Goal: Transaction & Acquisition: Purchase product/service

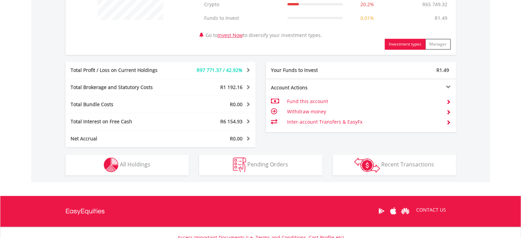
scroll to position [311, 0]
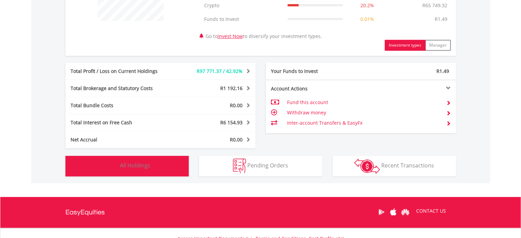
click at [163, 164] on button "Holdings All Holdings" at bounding box center [126, 166] width 123 height 21
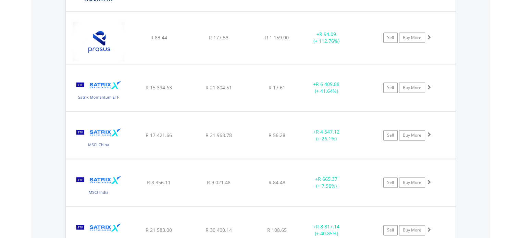
scroll to position [890, 0]
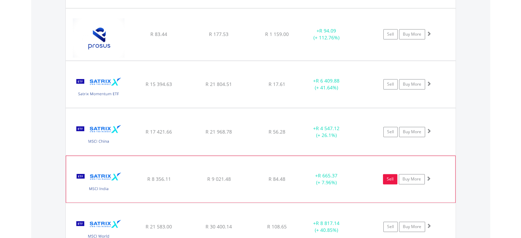
click at [389, 176] on link "Sell" at bounding box center [390, 179] width 14 height 10
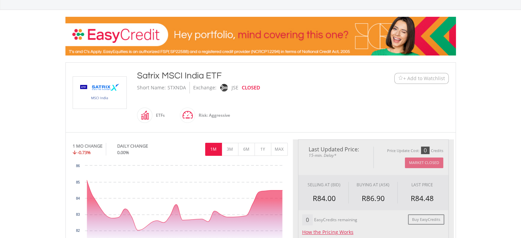
type input "*******"
type input "******"
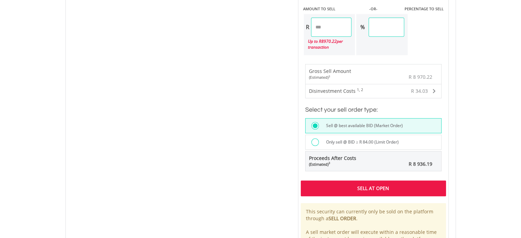
scroll to position [461, 0]
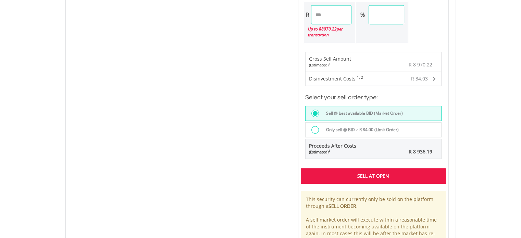
drag, startPoint x: 522, startPoint y: 62, endPoint x: 520, endPoint y: 196, distance: 133.6
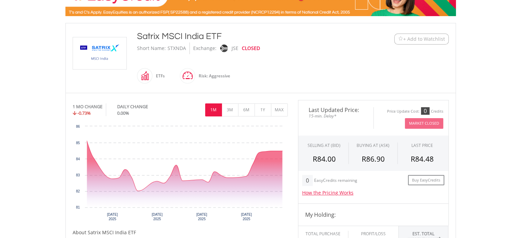
scroll to position [88, 0]
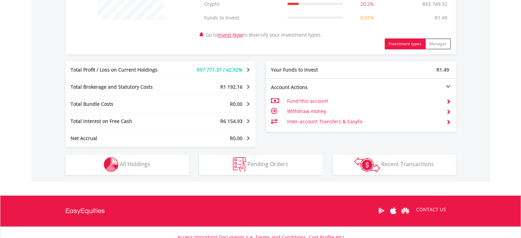
scroll to position [314, 0]
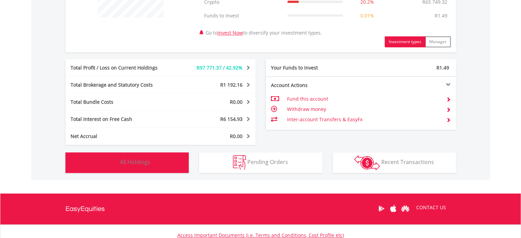
click at [133, 160] on span "All Holdings" at bounding box center [135, 162] width 30 height 8
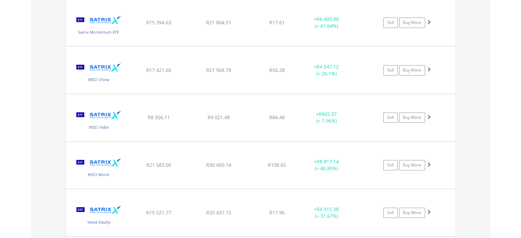
scroll to position [954, 0]
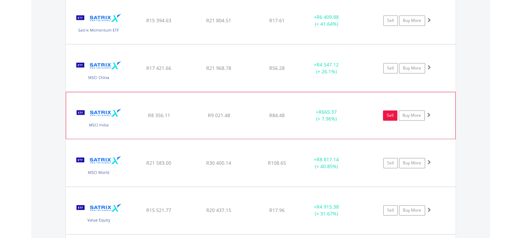
click at [393, 113] on link "Sell" at bounding box center [390, 115] width 14 height 10
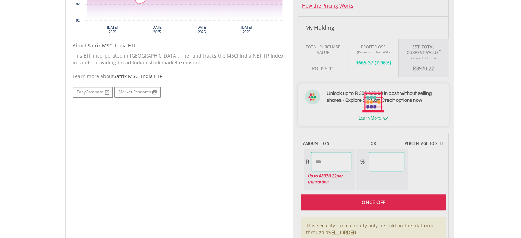
type input "*******"
type input "******"
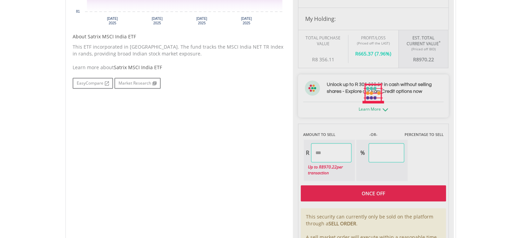
scroll to position [323, 0]
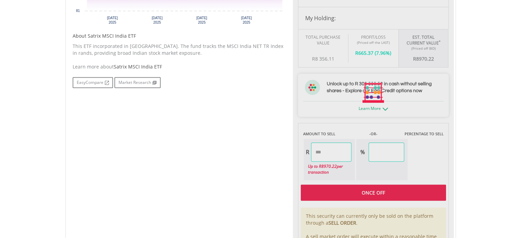
drag, startPoint x: 524, startPoint y: 54, endPoint x: 522, endPoint y: 152, distance: 97.6
click at [521, 152] on html "My Investments Invest Now New Listings Sell My Recurring Investments Pending Or…" at bounding box center [260, 56] width 521 height 759
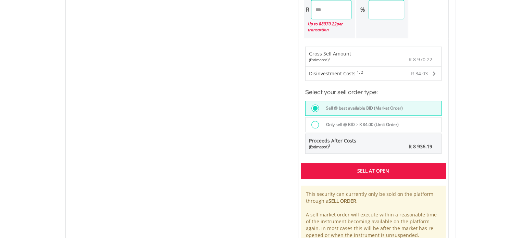
scroll to position [470, 0]
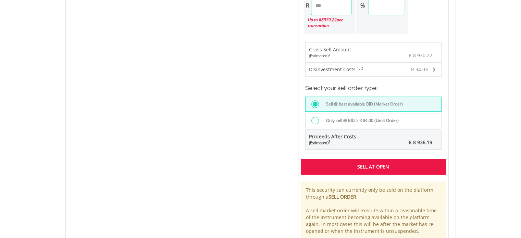
click at [376, 163] on div "Sell At Open" at bounding box center [373, 167] width 145 height 16
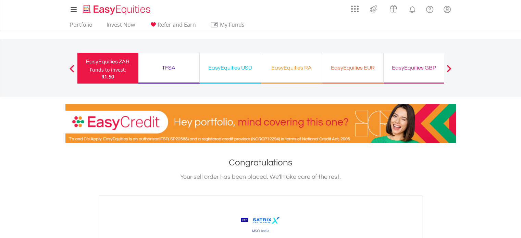
click at [99, 68] on div "Funds to invest:" at bounding box center [108, 69] width 36 height 7
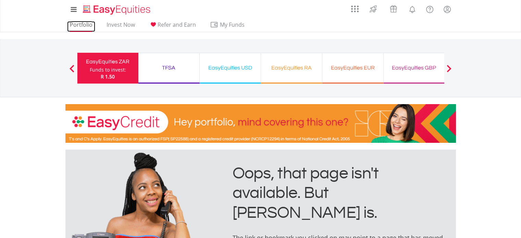
click at [85, 27] on link "Portfolio" at bounding box center [81, 26] width 28 height 11
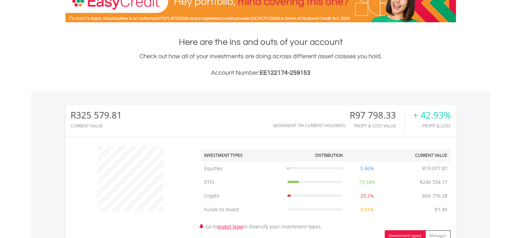
scroll to position [66, 130]
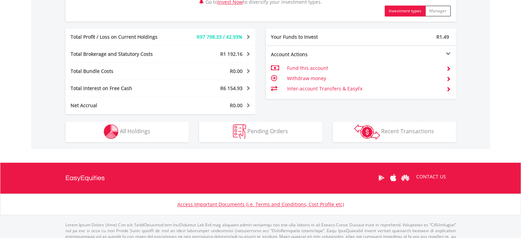
drag, startPoint x: 523, startPoint y: 60, endPoint x: 515, endPoint y: 202, distance: 143.0
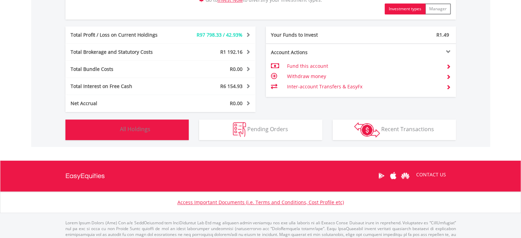
click at [123, 130] on span "All Holdings" at bounding box center [135, 129] width 30 height 8
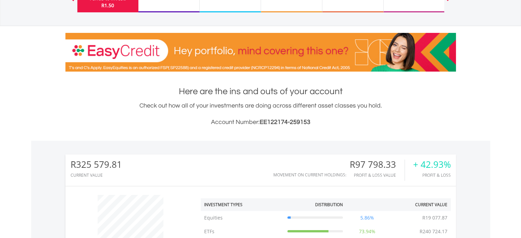
scroll to position [62, 0]
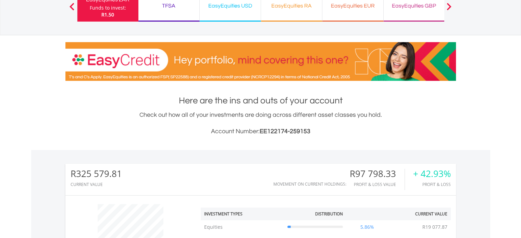
click at [253, 9] on div "EasyEquities USD" at bounding box center [230, 6] width 53 height 10
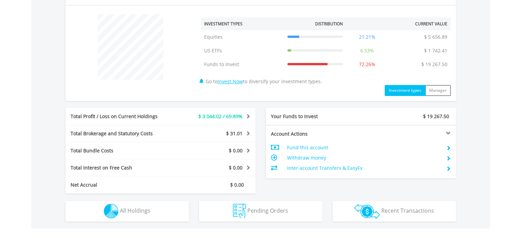
scroll to position [349, 0]
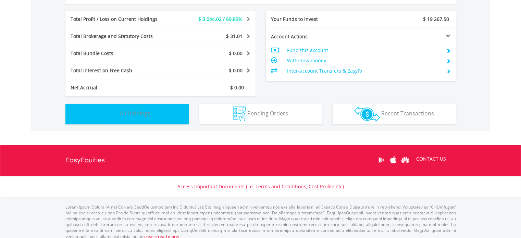
click at [169, 115] on button "Holdings All Holdings" at bounding box center [126, 114] width 123 height 21
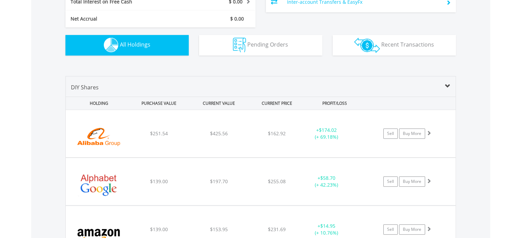
scroll to position [438, 0]
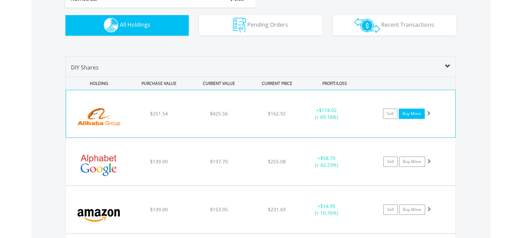
click at [418, 113] on link "Buy More" at bounding box center [412, 114] width 26 height 10
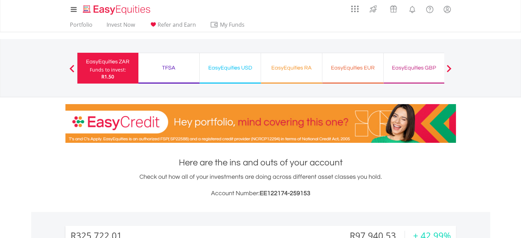
drag, startPoint x: 522, startPoint y: 44, endPoint x: 521, endPoint y: 37, distance: 6.7
click at [236, 67] on div "EasyEquities USD" at bounding box center [230, 68] width 53 height 10
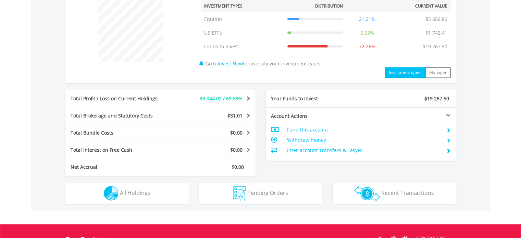
scroll to position [274, 0]
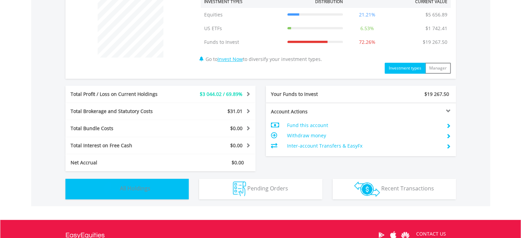
click at [169, 190] on button "Holdings All Holdings" at bounding box center [126, 189] width 123 height 21
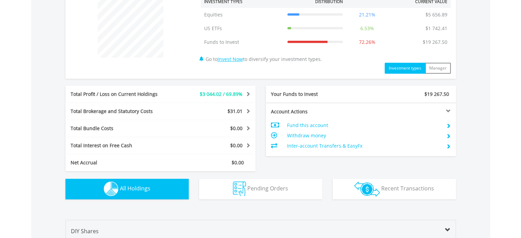
scroll to position [494, 0]
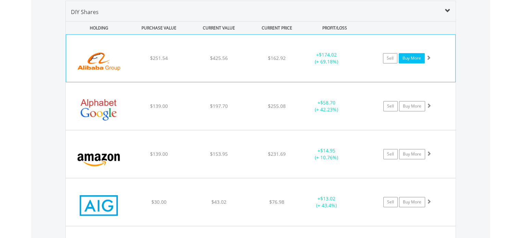
click at [409, 59] on link "Buy More" at bounding box center [412, 58] width 26 height 10
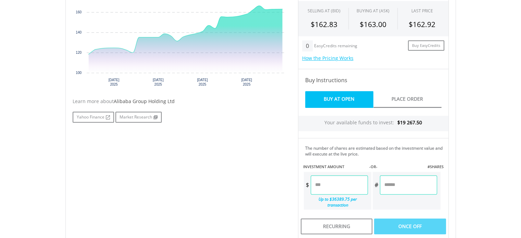
scroll to position [284, 0]
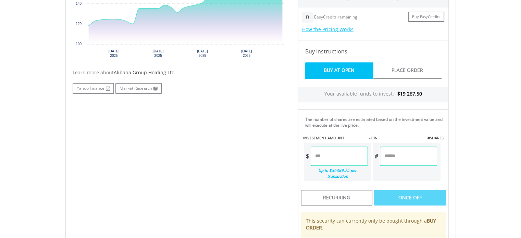
drag, startPoint x: 523, startPoint y: 42, endPoint x: 520, endPoint y: 136, distance: 93.2
click at [520, 136] on html "My Investments Invest Now New Listings Sell My Recurring Investments Pending Or…" at bounding box center [260, 67] width 521 height 703
click at [330, 157] on input "number" at bounding box center [339, 155] width 57 height 19
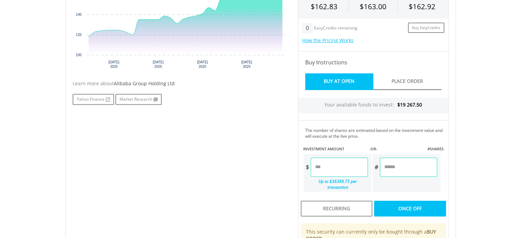
scroll to position [255, 0]
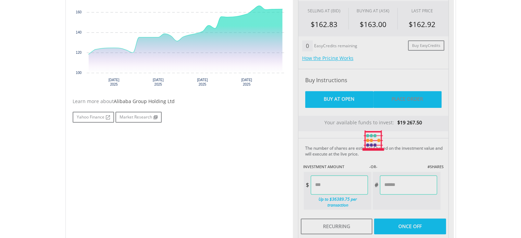
type input "******"
click at [400, 104] on div "Last Updated Price: 15-min. Delay* Price Update Cost: 0 Credits Market Closed S…" at bounding box center [373, 140] width 161 height 350
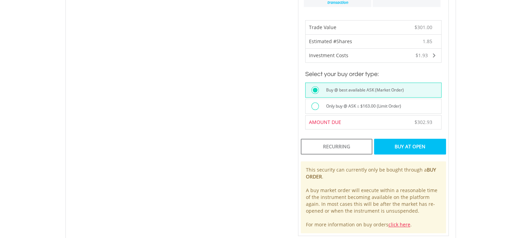
scroll to position [460, 0]
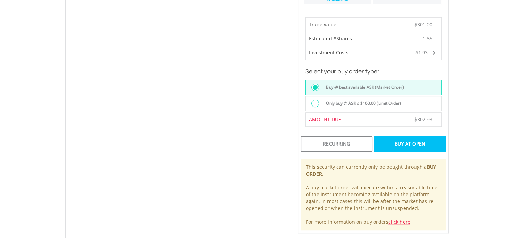
click at [420, 136] on div "Buy At Open" at bounding box center [410, 144] width 72 height 16
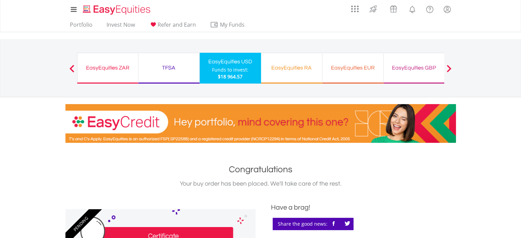
click at [239, 77] on span "$18 964.57" at bounding box center [230, 76] width 25 height 7
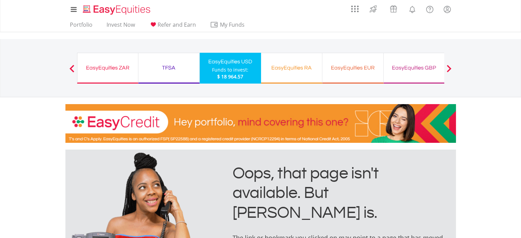
click at [162, 70] on div "TFSA" at bounding box center [168, 68] width 53 height 10
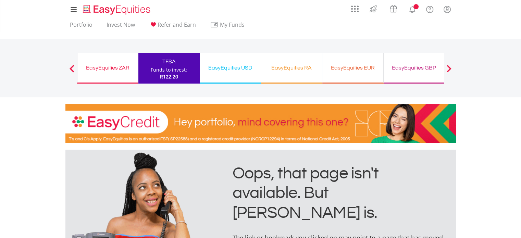
click at [232, 64] on div "EasyEquities USD" at bounding box center [230, 68] width 53 height 10
click at [231, 73] on div "EasyEquities USD Funds to invest: R122.20" at bounding box center [230, 68] width 61 height 31
click at [75, 27] on link "Portfolio" at bounding box center [81, 26] width 28 height 11
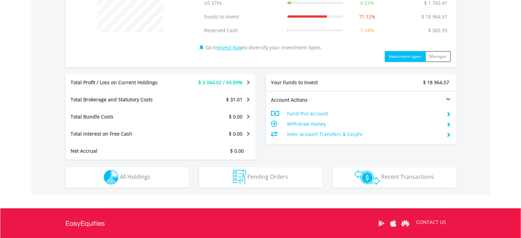
scroll to position [303, 0]
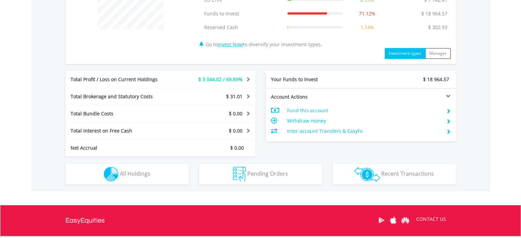
drag, startPoint x: 524, startPoint y: 77, endPoint x: 526, endPoint y: 190, distance: 113.0
click at [521, 190] on html "My Investments Invest Now New Listings Sell My Recurring Investments Pending Or…" at bounding box center [260, 3] width 521 height 613
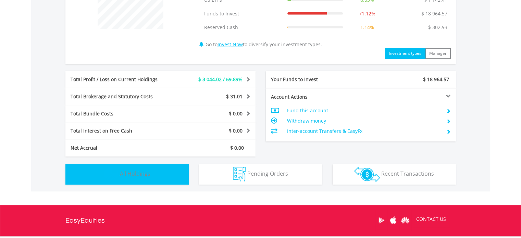
click at [140, 172] on span "All Holdings" at bounding box center [135, 174] width 30 height 8
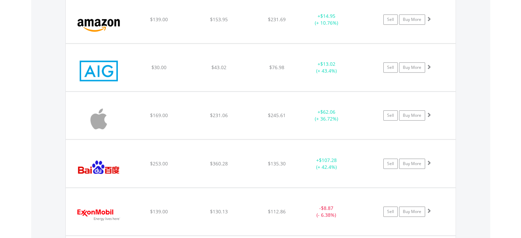
scroll to position [662, 0]
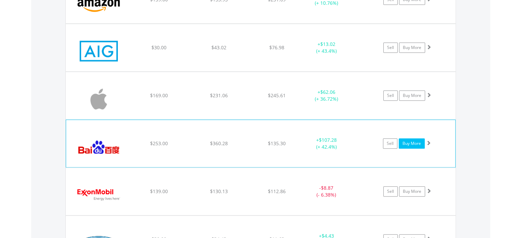
click at [407, 142] on link "Buy More" at bounding box center [412, 143] width 26 height 10
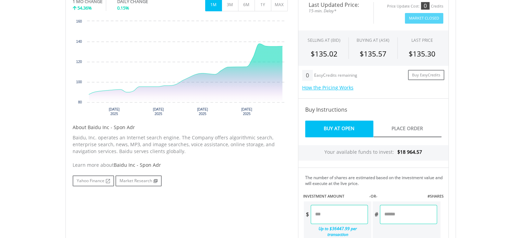
drag, startPoint x: 523, startPoint y: 71, endPoint x: 523, endPoint y: 151, distance: 80.5
click at [521, 151] on html "My Investments Invest Now New Listings Sell My Recurring Investments Pending Or…" at bounding box center [260, 126] width 521 height 703
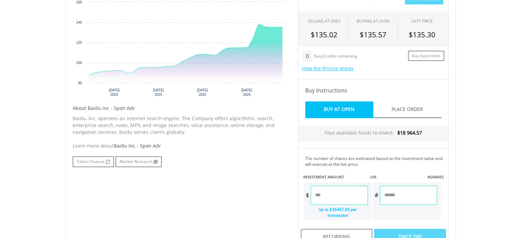
click at [417, 192] on input "number" at bounding box center [408, 195] width 57 height 19
click at [353, 193] on input "number" at bounding box center [339, 195] width 57 height 19
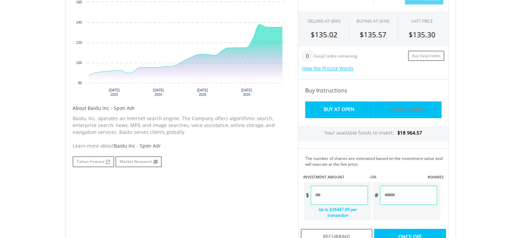
click at [397, 110] on div "Last Updated Price: 15-min. Delay* Price Update Cost: 0 Credits Market Closed S…" at bounding box center [373, 151] width 161 height 350
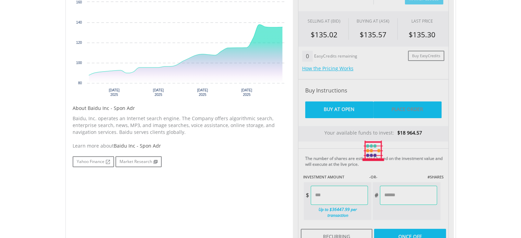
type input "******"
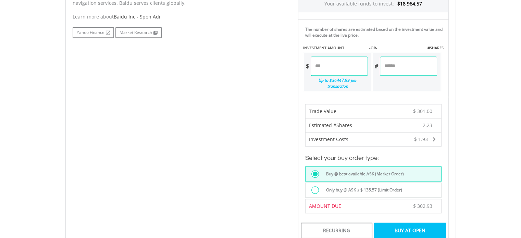
scroll to position [376, 0]
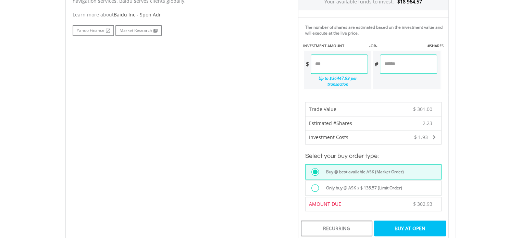
click at [398, 221] on div "Buy At Open" at bounding box center [410, 229] width 72 height 16
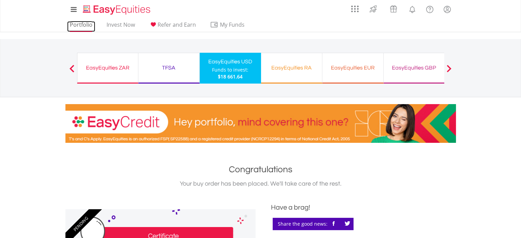
click at [79, 24] on link "Portfolio" at bounding box center [81, 26] width 28 height 11
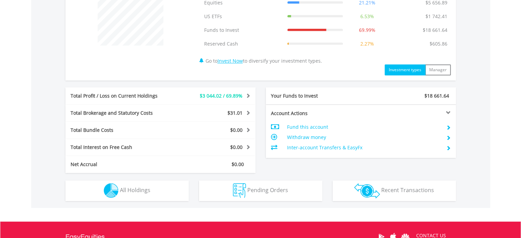
scroll to position [308, 0]
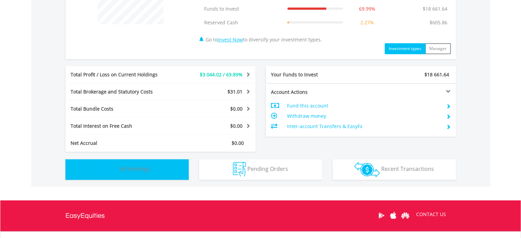
click at [150, 170] on span "All Holdings" at bounding box center [135, 169] width 30 height 8
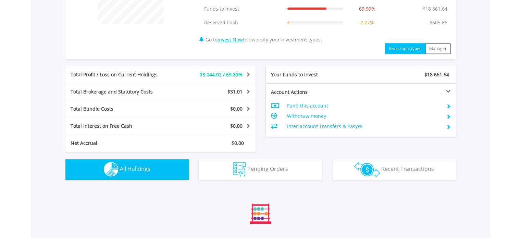
scroll to position [507, 0]
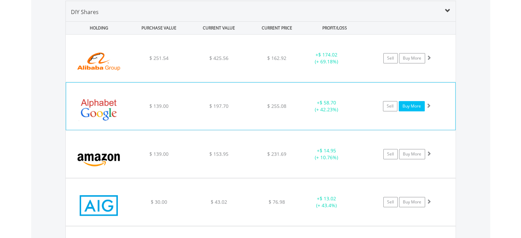
click at [410, 105] on link "Buy More" at bounding box center [412, 106] width 26 height 10
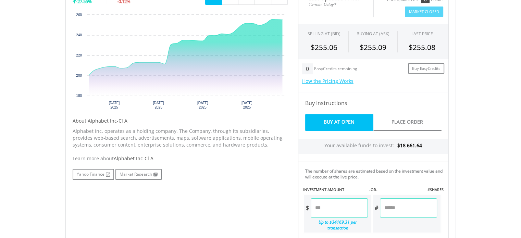
scroll to position [237, 0]
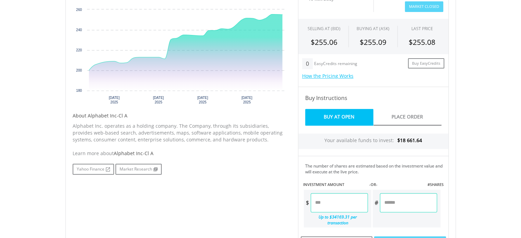
drag, startPoint x: 524, startPoint y: 43, endPoint x: 524, endPoint y: 121, distance: 77.7
click at [521, 121] on html "My Investments Invest Now New Listings Sell My Recurring Investments Pending Or…" at bounding box center [260, 114] width 521 height 703
click at [345, 204] on input "number" at bounding box center [339, 202] width 57 height 19
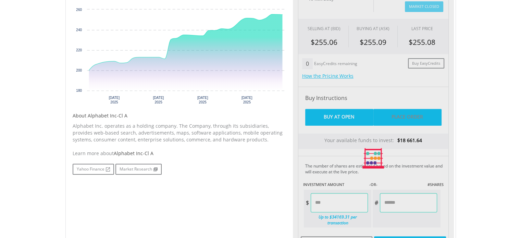
click at [394, 115] on div "Last Updated Price: 15-min. Delay* Price Update Cost: 0 Credits Market Closed S…" at bounding box center [373, 158] width 161 height 350
type input "******"
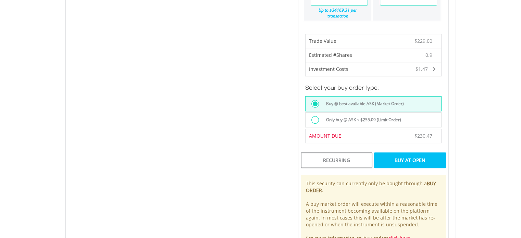
scroll to position [445, 0]
click at [400, 152] on div "Buy At Open" at bounding box center [410, 160] width 72 height 16
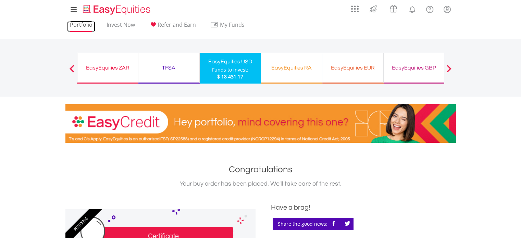
click at [77, 27] on link "Portfolio" at bounding box center [81, 26] width 28 height 11
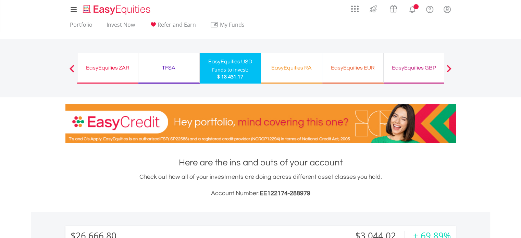
scroll to position [66, 130]
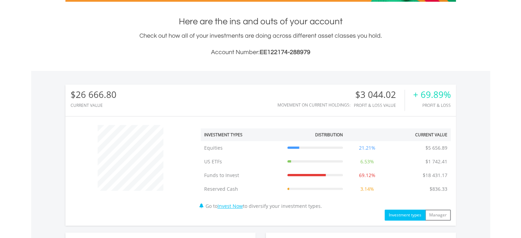
drag, startPoint x: 524, startPoint y: 62, endPoint x: 524, endPoint y: 115, distance: 53.1
click at [521, 115] on html "My Investments Invest Now New Listings Sell My Recurring Investments Pending Or…" at bounding box center [260, 165] width 521 height 613
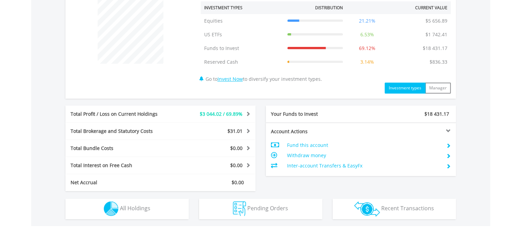
scroll to position [273, 0]
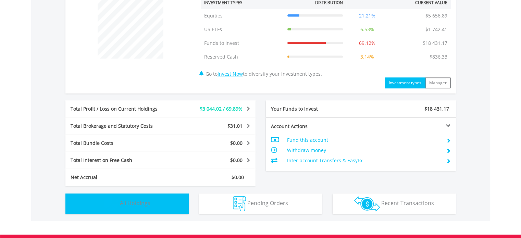
click at [155, 201] on button "Holdings All Holdings" at bounding box center [126, 204] width 123 height 21
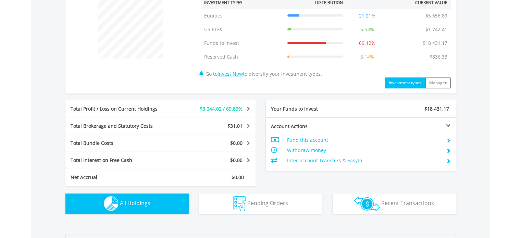
scroll to position [507, 0]
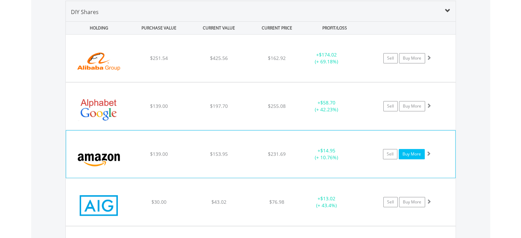
click at [415, 151] on link "Buy More" at bounding box center [412, 154] width 26 height 10
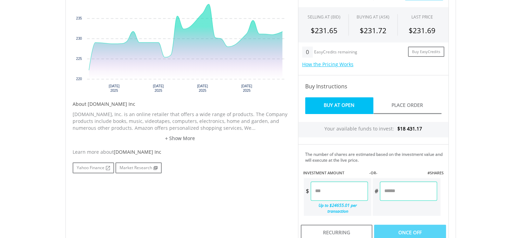
scroll to position [271, 0]
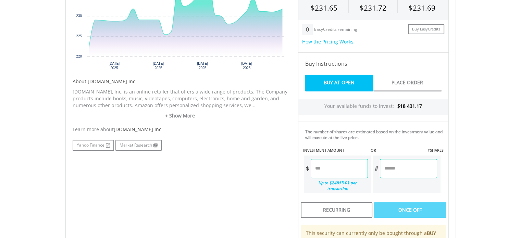
click at [346, 166] on input "number" at bounding box center [339, 168] width 57 height 19
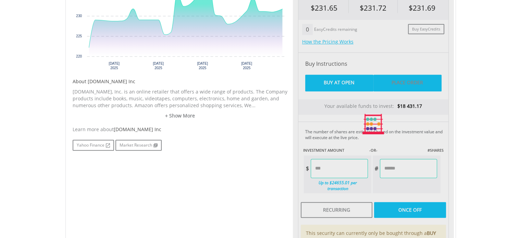
type input "******"
click at [396, 87] on div "Last Updated Price: 15-min. Delay* Price Update Cost: 0 Credits Market Closed S…" at bounding box center [373, 124] width 161 height 350
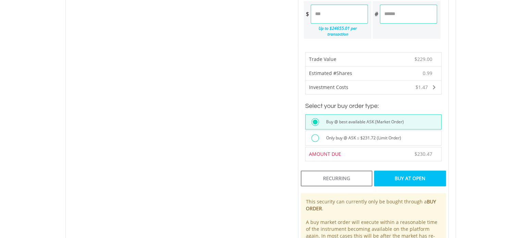
scroll to position [443, 0]
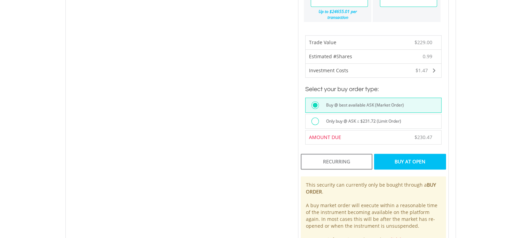
click at [413, 154] on div "Buy At Open" at bounding box center [410, 162] width 72 height 16
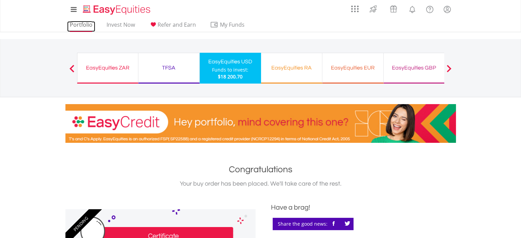
click at [88, 25] on link "Portfolio" at bounding box center [81, 26] width 28 height 11
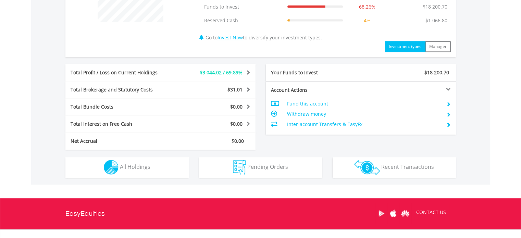
scroll to position [319, 0]
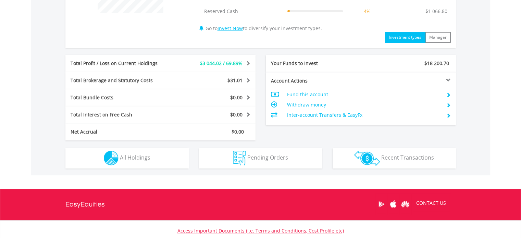
drag, startPoint x: 524, startPoint y: 50, endPoint x: 526, endPoint y: 170, distance: 119.2
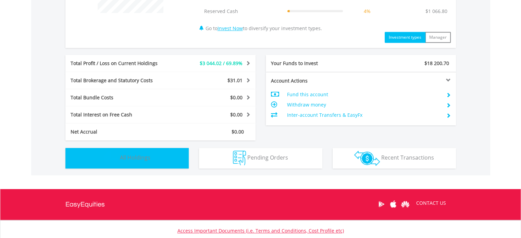
click at [162, 161] on button "Holdings All Holdings" at bounding box center [126, 158] width 123 height 21
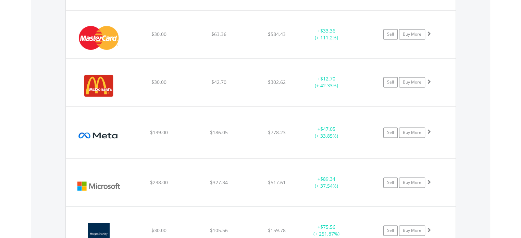
scroll to position [1035, 0]
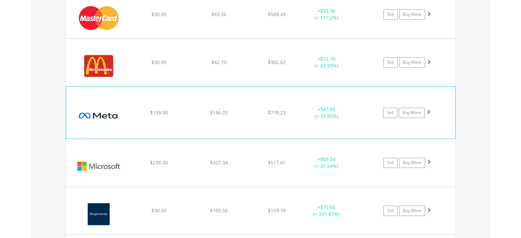
click at [427, 110] on span at bounding box center [428, 111] width 5 height 5
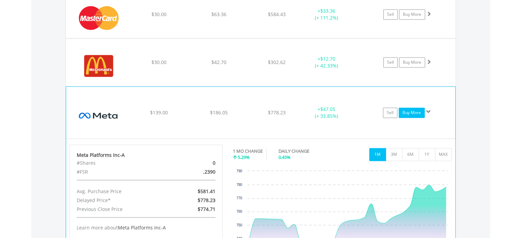
click at [412, 110] on link "Buy More" at bounding box center [412, 113] width 26 height 10
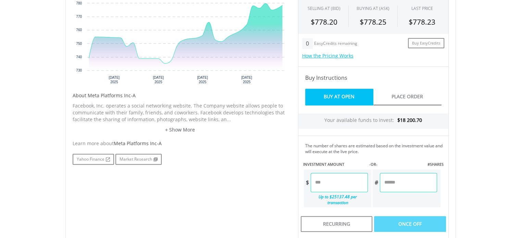
scroll to position [258, 0]
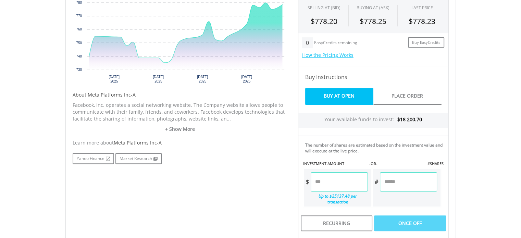
drag, startPoint x: 0, startPoint y: 0, endPoint x: 526, endPoint y: 133, distance: 542.2
click at [521, 133] on html "My Investments Invest Now New Listings Sell My Recurring Investments Pending Or…" at bounding box center [260, 93] width 521 height 703
click at [328, 181] on input "number" at bounding box center [339, 181] width 57 height 19
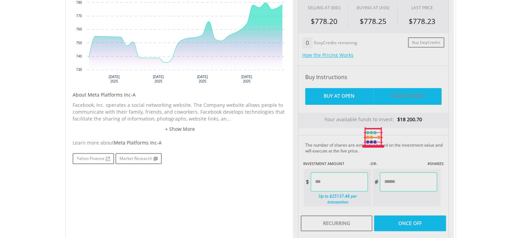
type input "******"
click at [400, 100] on div "Last Updated Price: 15-min. Delay* Price Update Cost: 0 Credits Market Closed S…" at bounding box center [373, 137] width 161 height 350
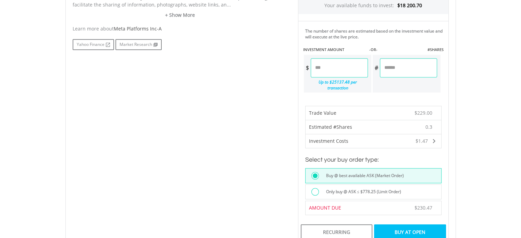
scroll to position [373, 0]
click at [403, 223] on div "Buy At Open" at bounding box center [410, 231] width 72 height 16
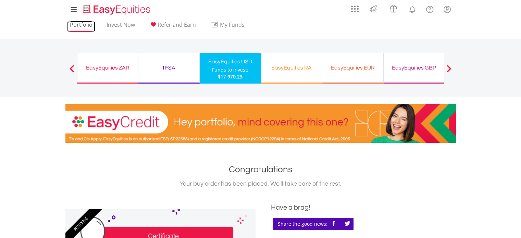
click at [81, 27] on link "Portfolio" at bounding box center [81, 26] width 28 height 11
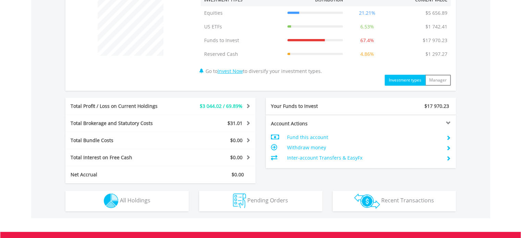
scroll to position [283, 0]
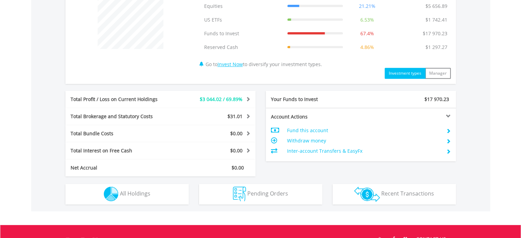
drag, startPoint x: 523, startPoint y: 58, endPoint x: 523, endPoint y: 174, distance: 116.1
click at [521, 174] on html "My Investments Invest Now New Listings Sell My Recurring Investments Pending Or…" at bounding box center [260, 23] width 521 height 613
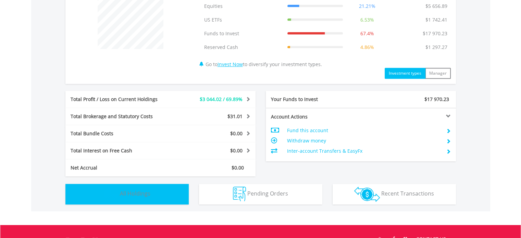
click at [148, 195] on span "All Holdings" at bounding box center [135, 194] width 30 height 8
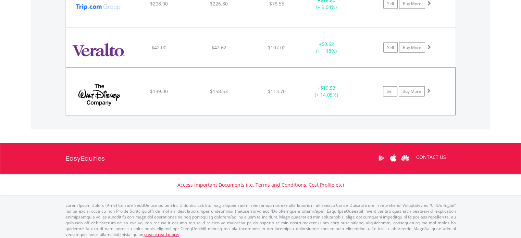
scroll to position [1582, 0]
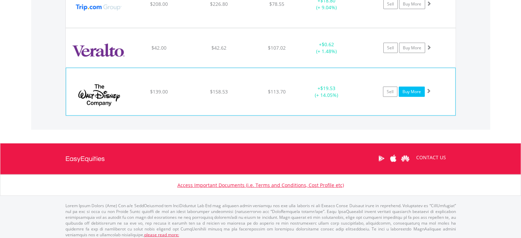
click at [413, 88] on link "Buy More" at bounding box center [412, 92] width 26 height 10
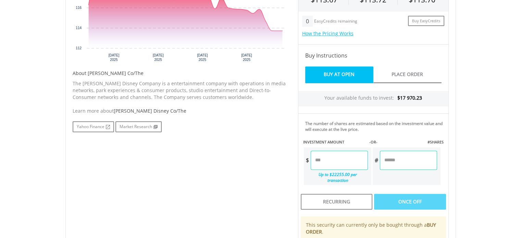
scroll to position [281, 0]
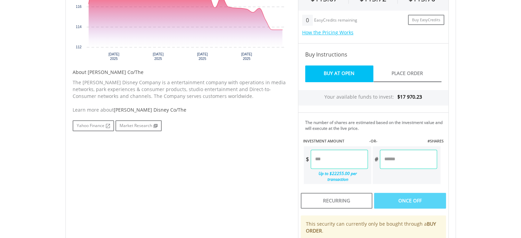
click at [343, 161] on input "number" at bounding box center [339, 159] width 57 height 19
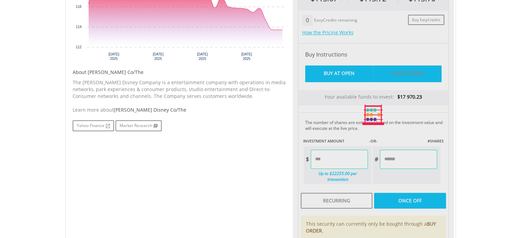
click at [401, 71] on div "Last Updated Price: 15-min. Delay* Price Update Cost: 0 Credits Market Closed S…" at bounding box center [373, 115] width 161 height 350
type input "*****"
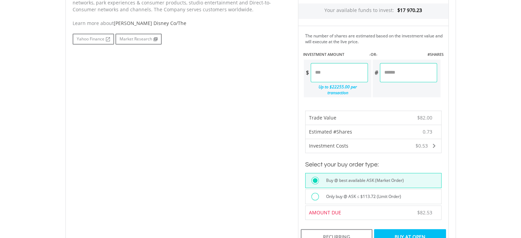
scroll to position [370, 0]
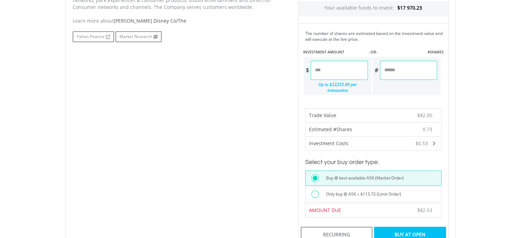
click at [389, 227] on div "Buy At Open" at bounding box center [410, 235] width 72 height 16
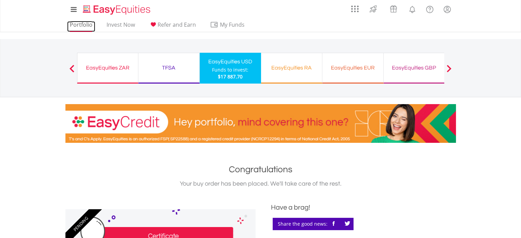
click at [73, 24] on link "Portfolio" at bounding box center [81, 26] width 28 height 11
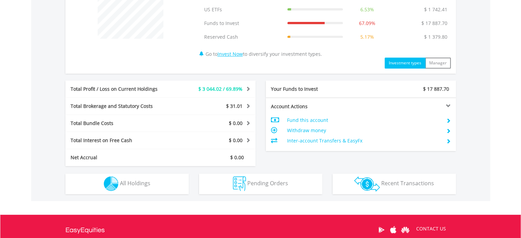
scroll to position [294, 0]
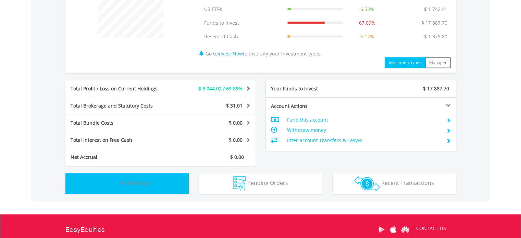
click at [161, 176] on button "Holdings All Holdings" at bounding box center [126, 183] width 123 height 21
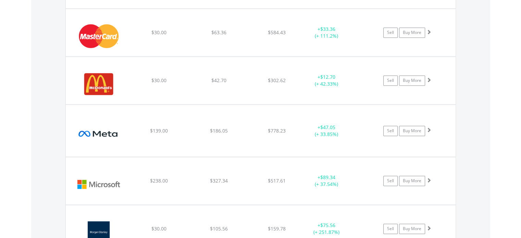
scroll to position [1019, 0]
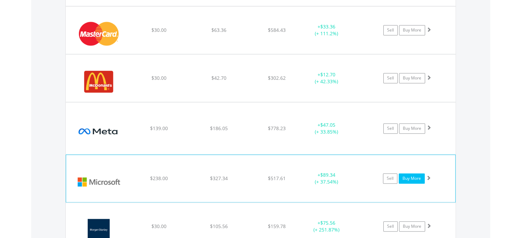
click at [417, 177] on link "Buy More" at bounding box center [412, 178] width 26 height 10
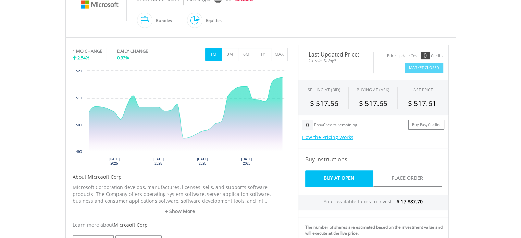
scroll to position [184, 0]
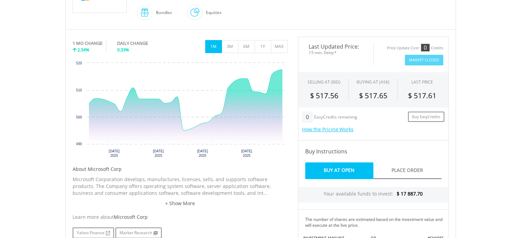
drag, startPoint x: 522, startPoint y: 64, endPoint x: 518, endPoint y: 124, distance: 60.4
click at [518, 124] on html "My Investments Invest Now New Listings Sell My Recurring Investments Pending Or…" at bounding box center [260, 167] width 521 height 703
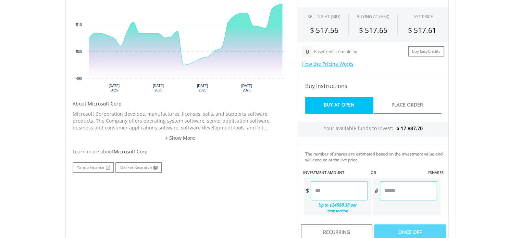
scroll to position [262, 0]
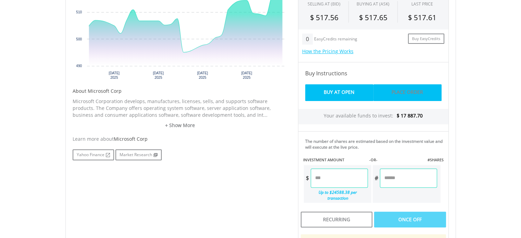
click at [410, 91] on link "Place Order" at bounding box center [407, 92] width 68 height 17
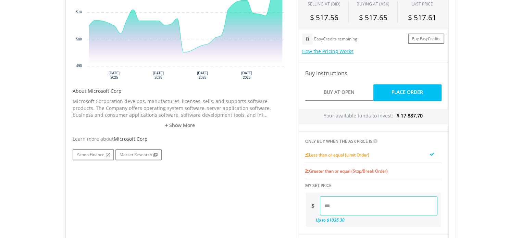
click at [341, 206] on input "number" at bounding box center [378, 205] width 117 height 19
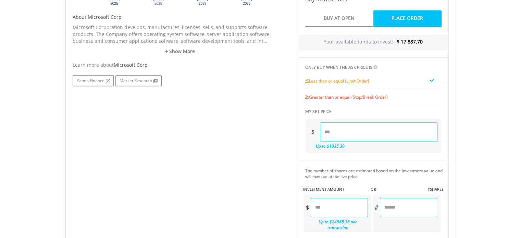
scroll to position [337, 0]
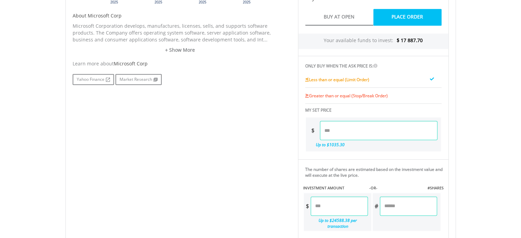
type input "*"
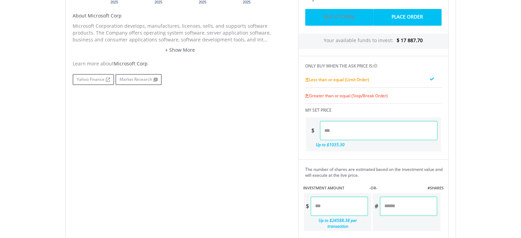
click at [335, 17] on link "Buy At Open" at bounding box center [339, 17] width 68 height 17
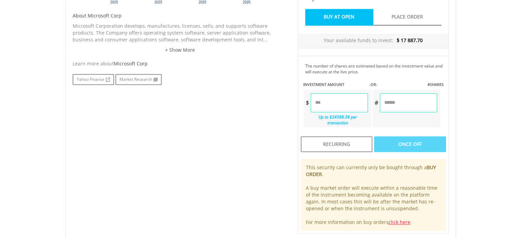
click at [344, 100] on input "number" at bounding box center [339, 102] width 57 height 19
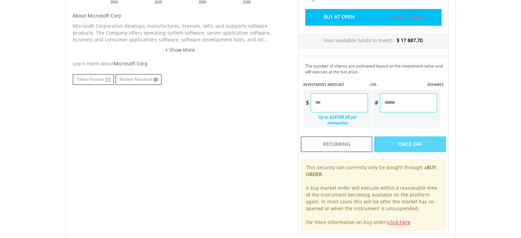
click at [402, 15] on link "Place Order" at bounding box center [407, 17] width 68 height 17
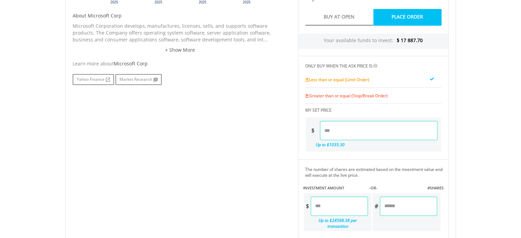
click at [321, 201] on input "number" at bounding box center [339, 206] width 57 height 19
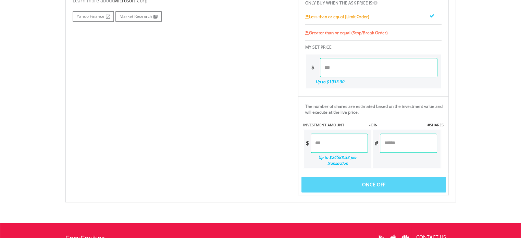
scroll to position [405, 0]
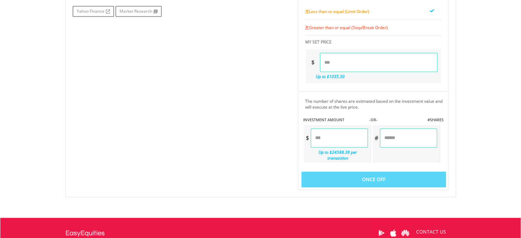
click at [428, 159] on div "Last Updated Price: 15-min. Delay* Price Update Cost: 0 Credits Market Closed S…" at bounding box center [373, 2] width 161 height 375
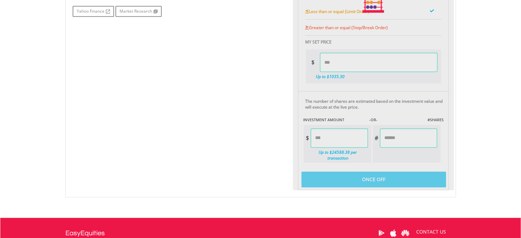
type input "******"
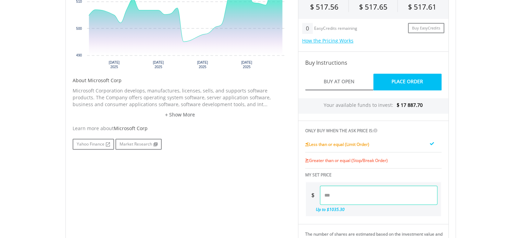
scroll to position [263, 0]
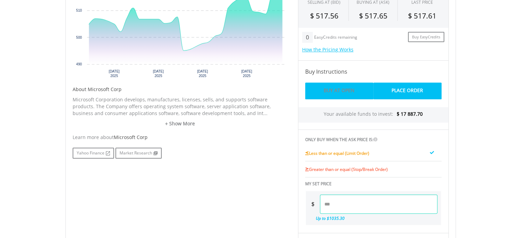
click at [338, 90] on link "Buy At Open" at bounding box center [339, 91] width 68 height 17
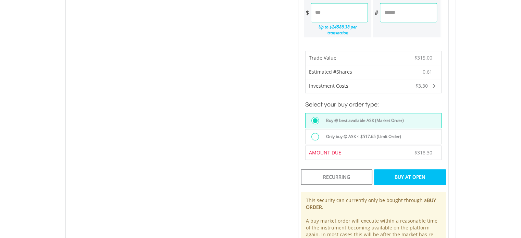
scroll to position [428, 0]
click at [406, 169] on div "Buy At Open" at bounding box center [410, 177] width 72 height 16
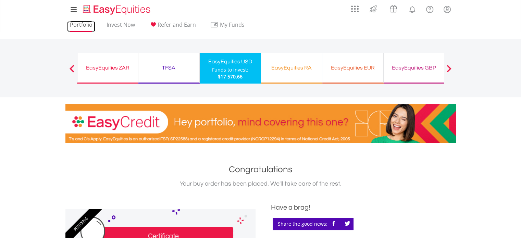
click at [82, 23] on link "Portfolio" at bounding box center [81, 26] width 28 height 11
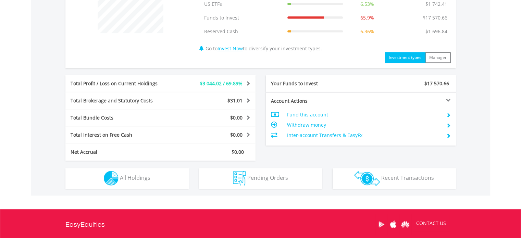
scroll to position [306, 0]
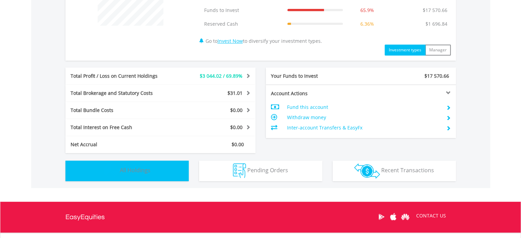
click at [150, 176] on button "Holdings All Holdings" at bounding box center [126, 171] width 123 height 21
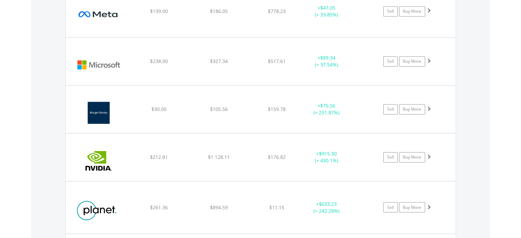
scroll to position [1138, 0]
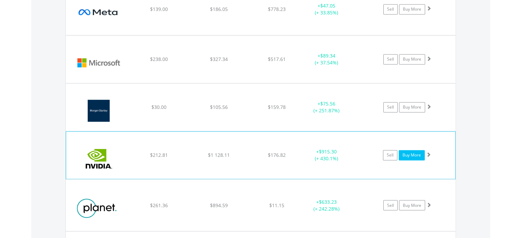
click at [416, 152] on link "Buy More" at bounding box center [412, 155] width 26 height 10
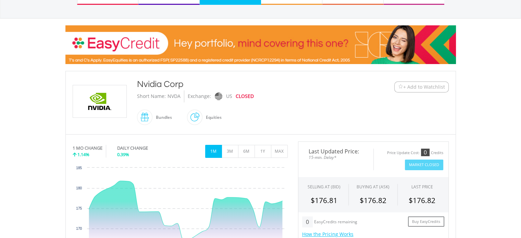
scroll to position [86, 0]
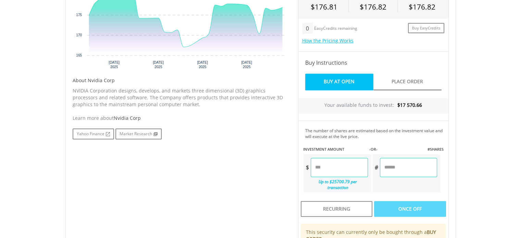
drag, startPoint x: 523, startPoint y: 46, endPoint x: 524, endPoint y: 136, distance: 90.1
click at [521, 136] on html "My Investments Invest Now New Listings Sell My Recurring Investments Pending Or…" at bounding box center [260, 79] width 521 height 703
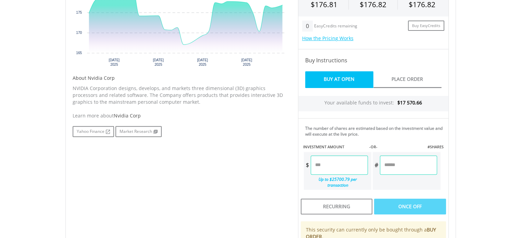
click at [329, 169] on input "number" at bounding box center [339, 164] width 57 height 19
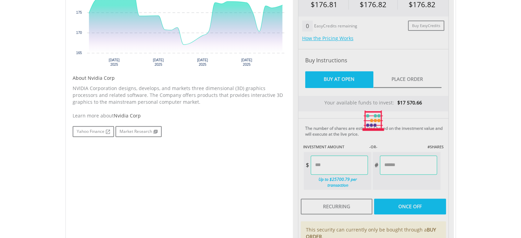
click at [483, 163] on body "My Investments Invest Now New Listings Sell My Recurring Investments Pending Or…" at bounding box center [260, 76] width 521 height 703
type input "******"
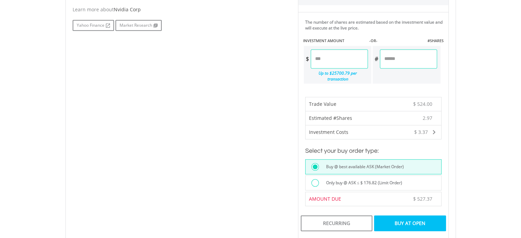
scroll to position [387, 0]
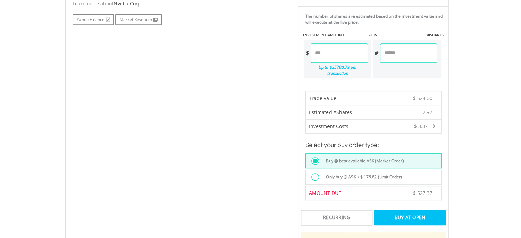
click at [416, 210] on div "Buy At Open" at bounding box center [410, 218] width 72 height 16
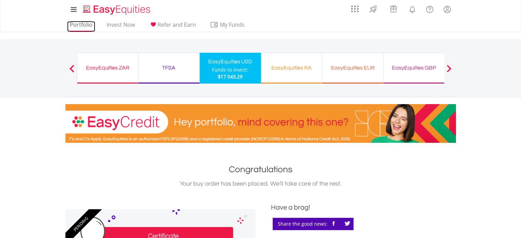
click at [87, 26] on link "Portfolio" at bounding box center [81, 26] width 28 height 11
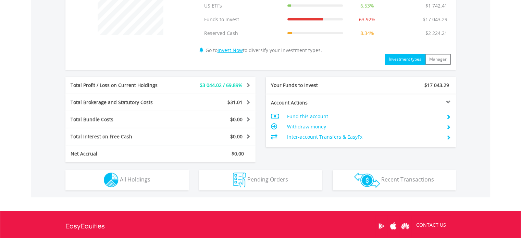
scroll to position [297, 0]
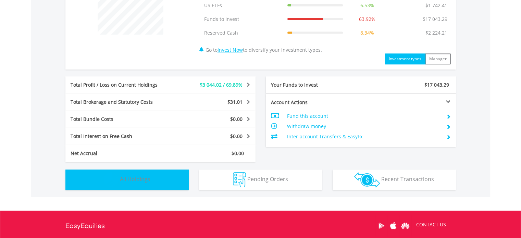
click at [158, 181] on button "Holdings All Holdings" at bounding box center [126, 180] width 123 height 21
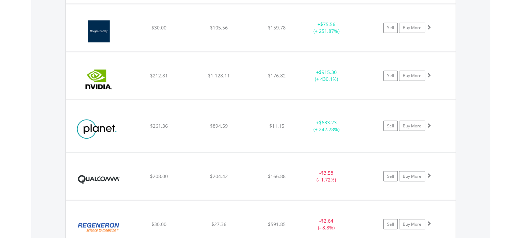
scroll to position [1224, 0]
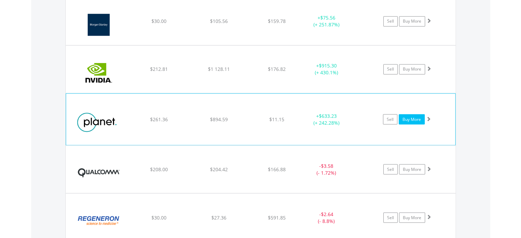
click at [411, 117] on link "Buy More" at bounding box center [412, 119] width 26 height 10
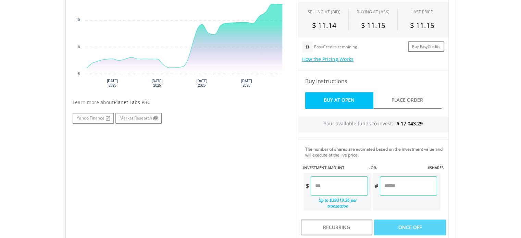
scroll to position [276, 0]
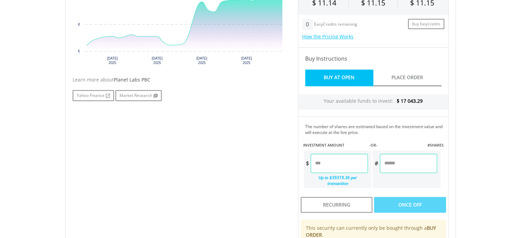
click at [327, 163] on input "number" at bounding box center [339, 163] width 57 height 19
type input "******"
click at [365, 184] on div "Last Updated Price: 15-min. Delay* Price Update Cost: 0 Credits Market Closed S…" at bounding box center [373, 119] width 161 height 350
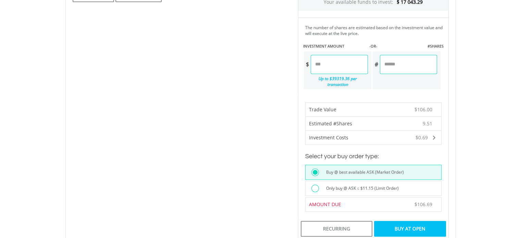
scroll to position [379, 0]
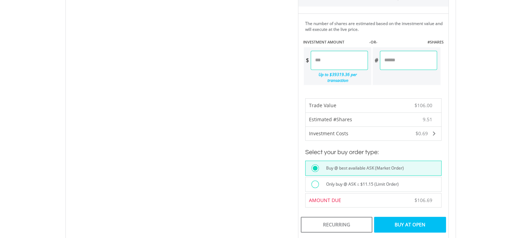
click at [397, 217] on div "Buy At Open" at bounding box center [410, 225] width 72 height 16
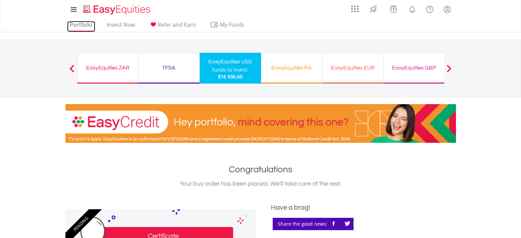
click at [83, 25] on link "Portfolio" at bounding box center [81, 26] width 28 height 11
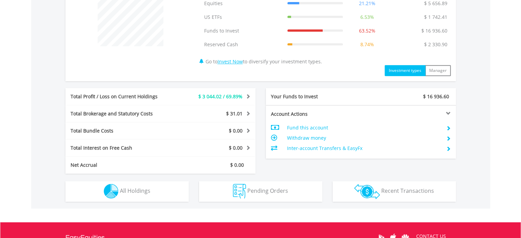
scroll to position [287, 0]
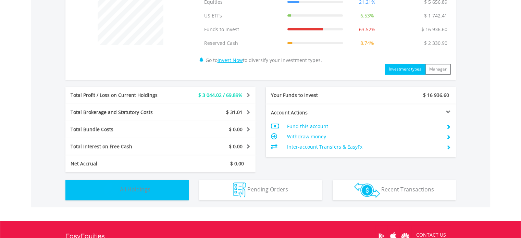
click at [137, 192] on span "All Holdings" at bounding box center [135, 190] width 30 height 8
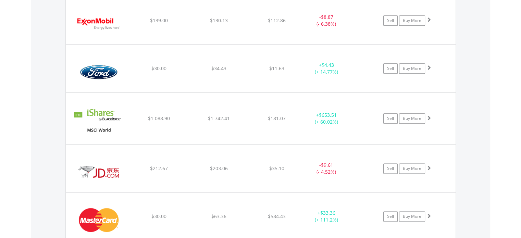
scroll to position [837, 0]
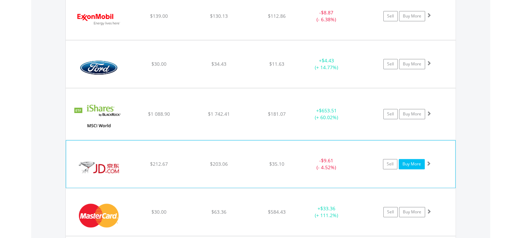
click at [411, 161] on link "Buy More" at bounding box center [412, 164] width 26 height 10
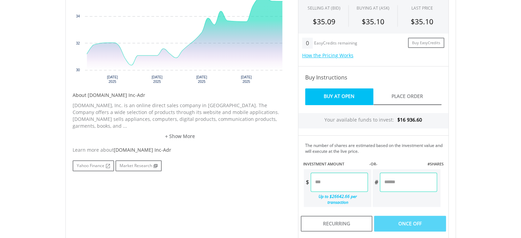
scroll to position [272, 0]
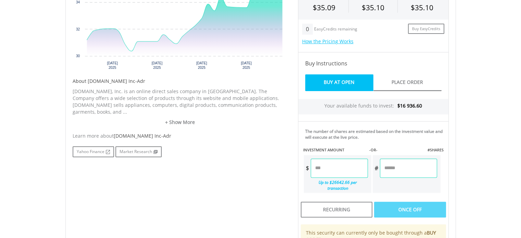
click at [339, 169] on input "number" at bounding box center [339, 168] width 57 height 19
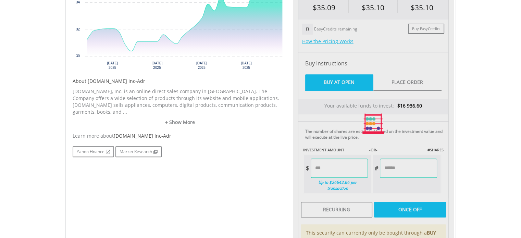
type input "******"
click at [403, 187] on div "Last Updated Price: 15-min. Delay* Price Update Cost: 0 Credits Market Closed S…" at bounding box center [373, 124] width 161 height 350
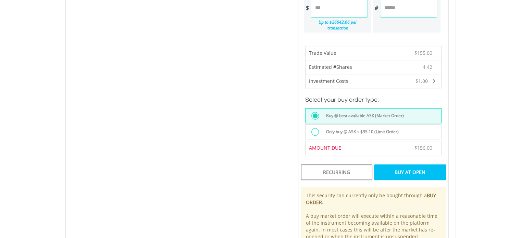
scroll to position [436, 0]
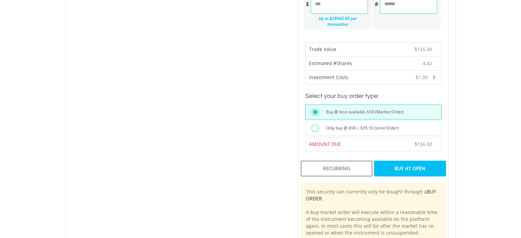
click at [419, 161] on div "Buy At Open" at bounding box center [410, 169] width 72 height 16
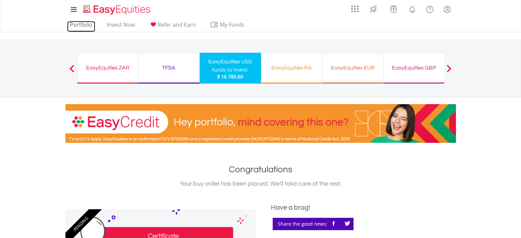
click at [82, 26] on link "Portfolio" at bounding box center [81, 26] width 28 height 11
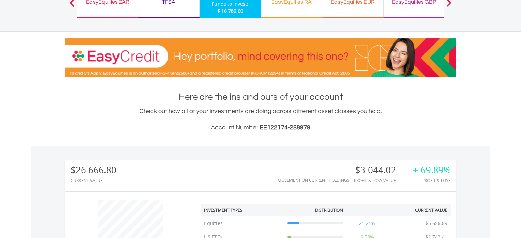
scroll to position [66, 130]
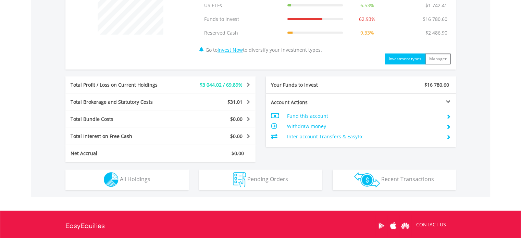
drag, startPoint x: 523, startPoint y: 59, endPoint x: 520, endPoint y: 174, distance: 114.8
click at [520, 174] on html "My Investments Invest Now New Listings Sell My Recurring Investments Pending Or…" at bounding box center [260, 9] width 521 height 613
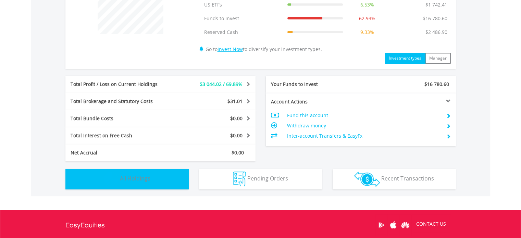
click at [141, 176] on span "All Holdings" at bounding box center [135, 179] width 30 height 8
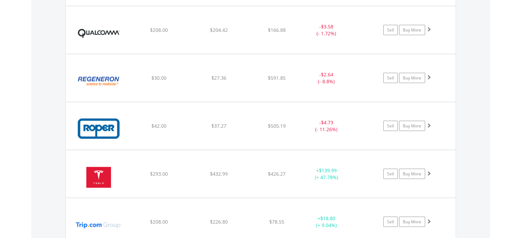
scroll to position [1366, 0]
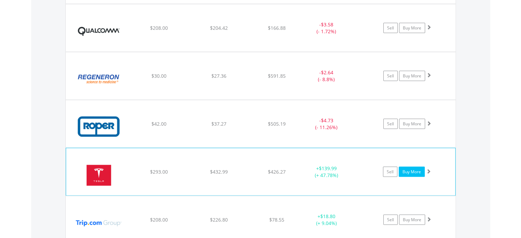
click at [408, 168] on link "Buy More" at bounding box center [412, 172] width 26 height 10
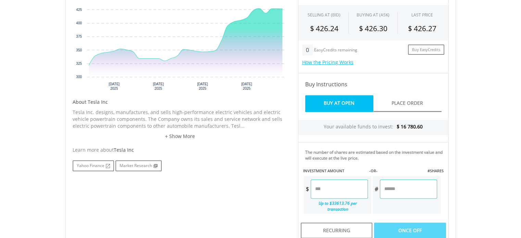
scroll to position [266, 0]
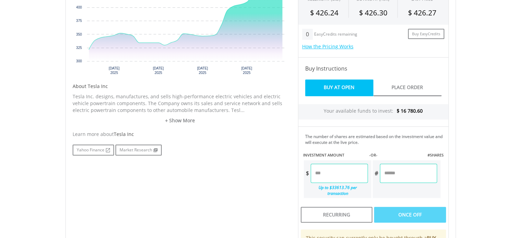
click at [328, 171] on input "number" at bounding box center [339, 173] width 57 height 19
click at [437, 192] on div "Last Updated Price: 15-min. Delay* Price Update Cost: 0 Credits Market Closed S…" at bounding box center [373, 129] width 161 height 350
type input "*****"
type input "******"
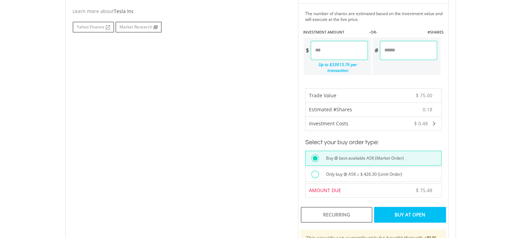
scroll to position [393, 0]
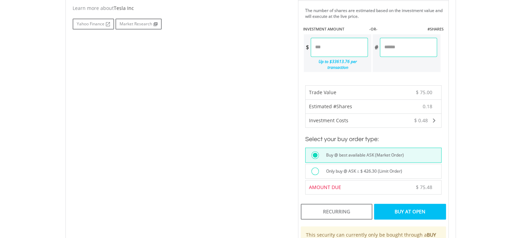
click at [405, 204] on div "Buy At Open" at bounding box center [410, 212] width 72 height 16
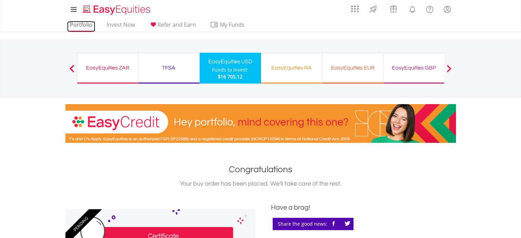
click at [78, 22] on link "Portfolio" at bounding box center [81, 26] width 28 height 11
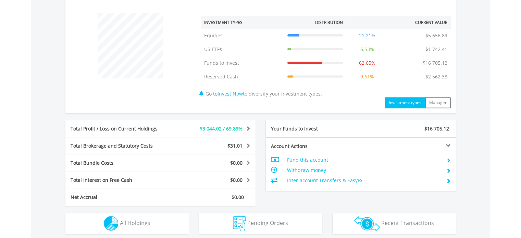
scroll to position [256, 0]
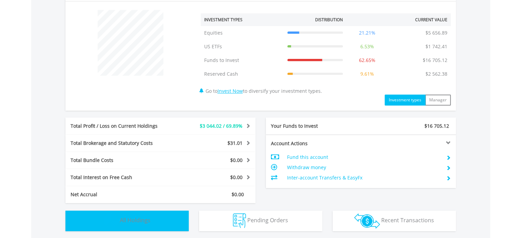
click at [134, 215] on button "Holdings All Holdings" at bounding box center [126, 221] width 123 height 21
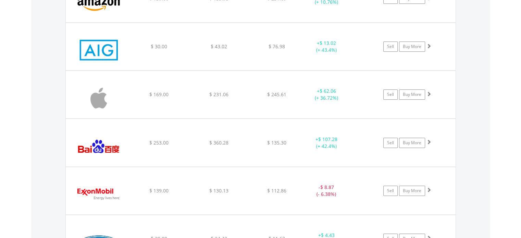
scroll to position [590, 0]
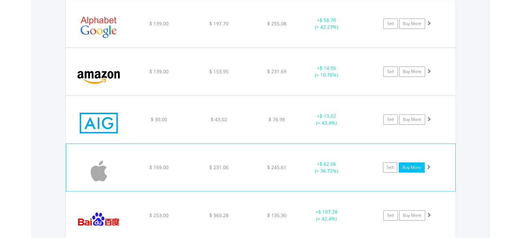
click at [416, 167] on link "Buy More" at bounding box center [412, 167] width 26 height 10
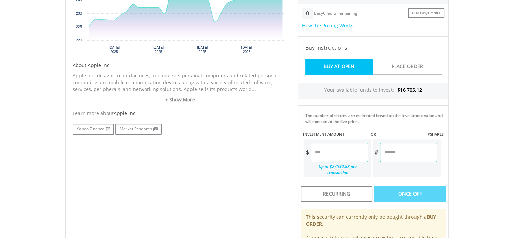
scroll to position [296, 0]
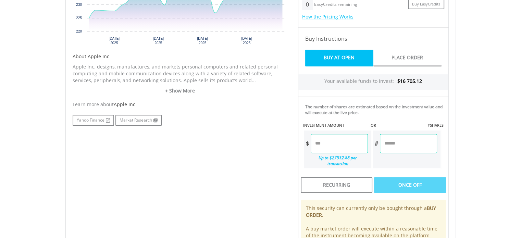
click at [325, 140] on input "number" at bounding box center [339, 143] width 57 height 19
type input "******"
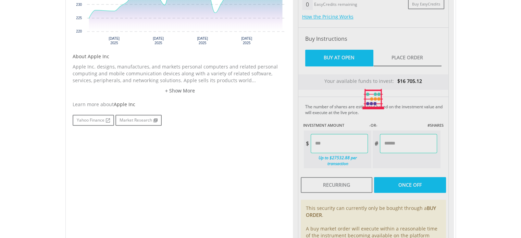
click at [406, 164] on div "Last Updated Price: 15-min. Delay* Price Update Cost: 0 Credits Market Closed S…" at bounding box center [373, 99] width 161 height 350
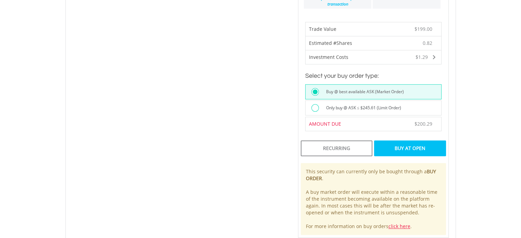
scroll to position [457, 0]
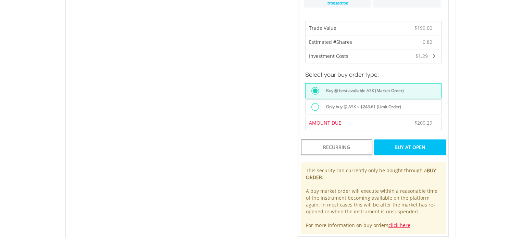
click at [416, 141] on div "Buy At Open" at bounding box center [410, 147] width 72 height 16
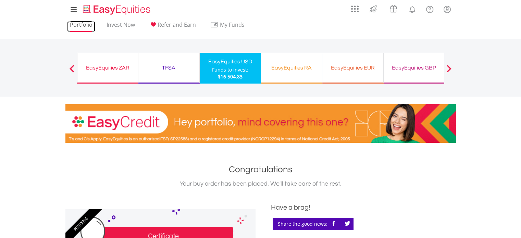
click at [87, 26] on link "Portfolio" at bounding box center [81, 26] width 28 height 11
